Goal: Check status: Check status

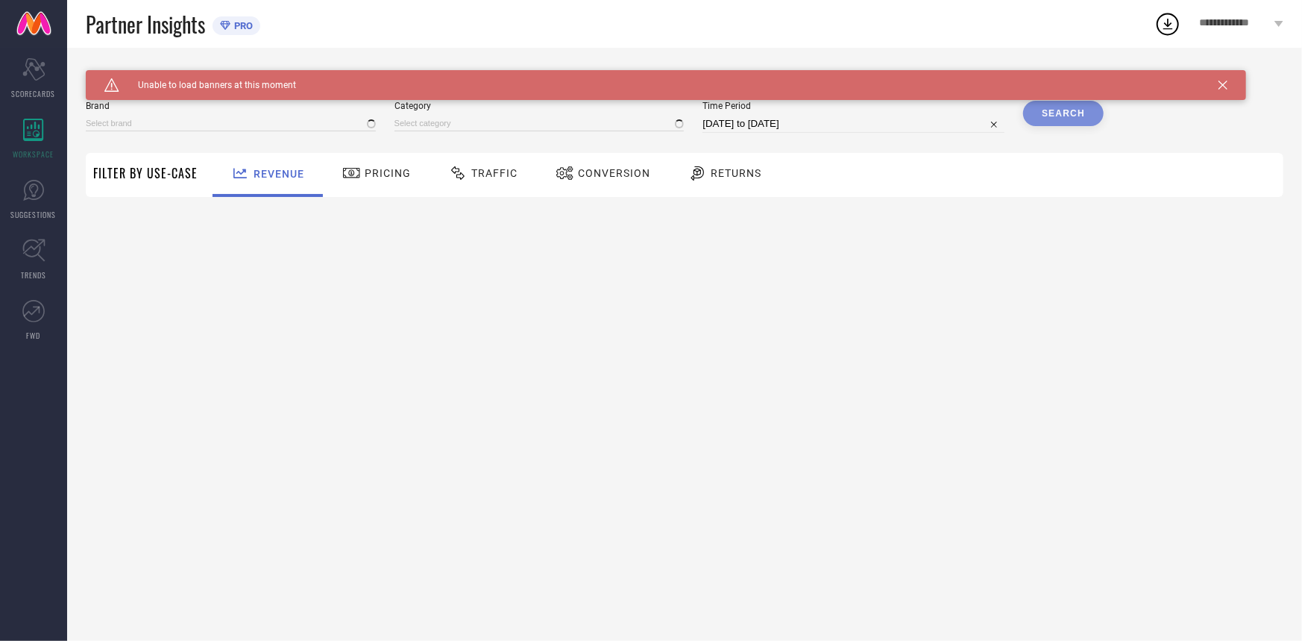
type input "A PLUS BY AHALYAA"
type input "All"
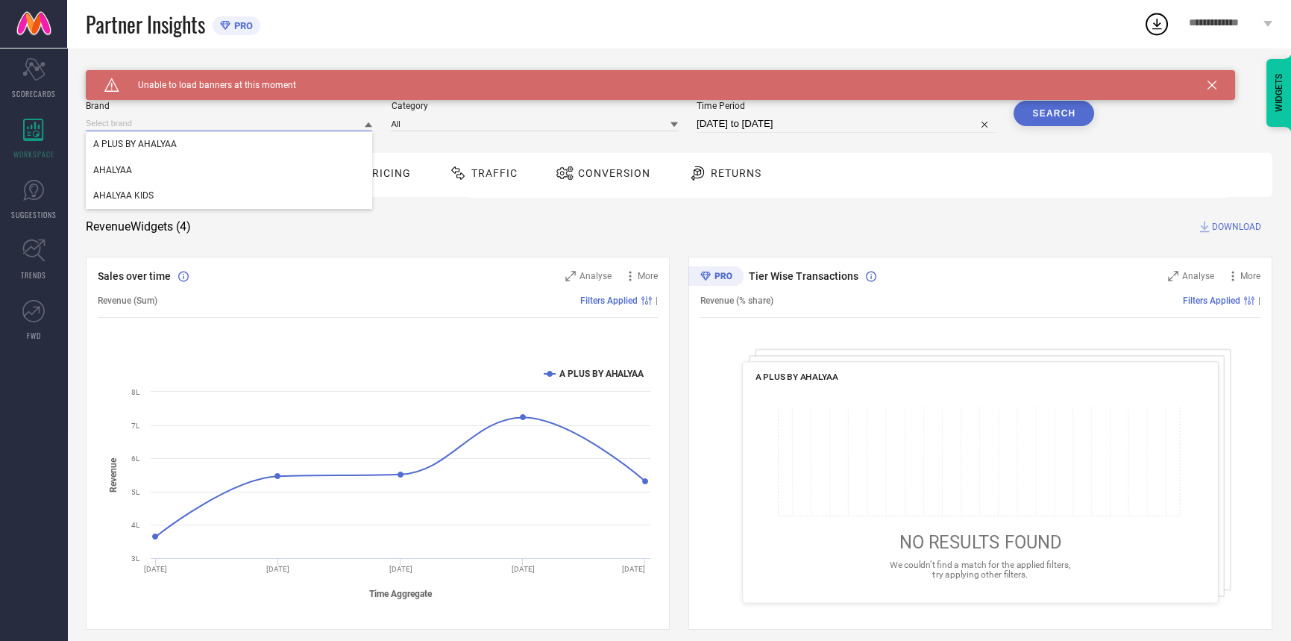
click at [283, 120] on input at bounding box center [229, 124] width 286 height 16
click at [261, 163] on div "AHALYAA" at bounding box center [229, 169] width 286 height 25
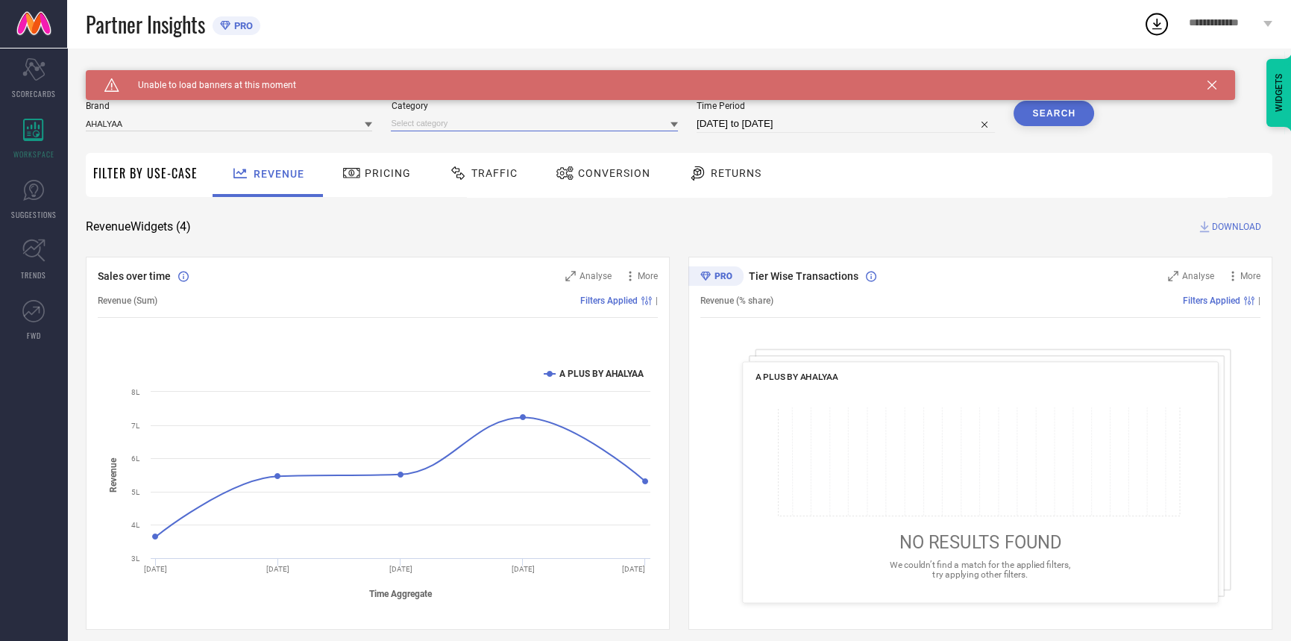
click at [548, 119] on input at bounding box center [534, 124] width 286 height 16
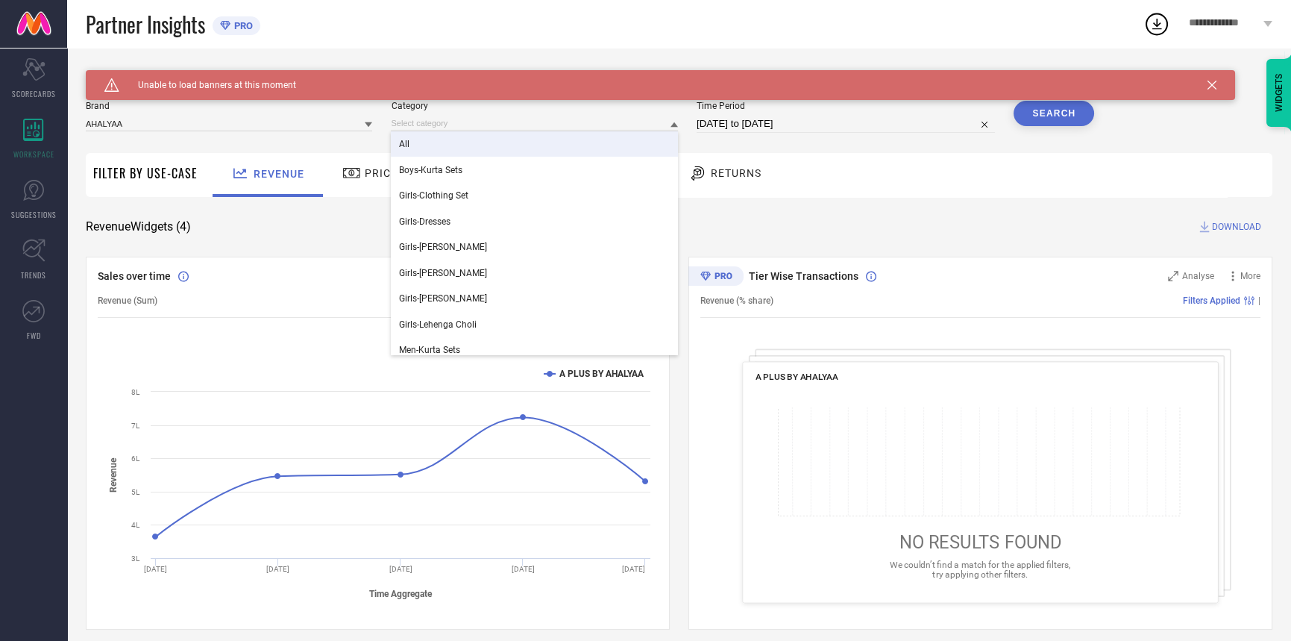
click at [419, 145] on div "All" at bounding box center [534, 143] width 286 height 25
